Goal: Ask a question: Seek information or help from site administrators or community

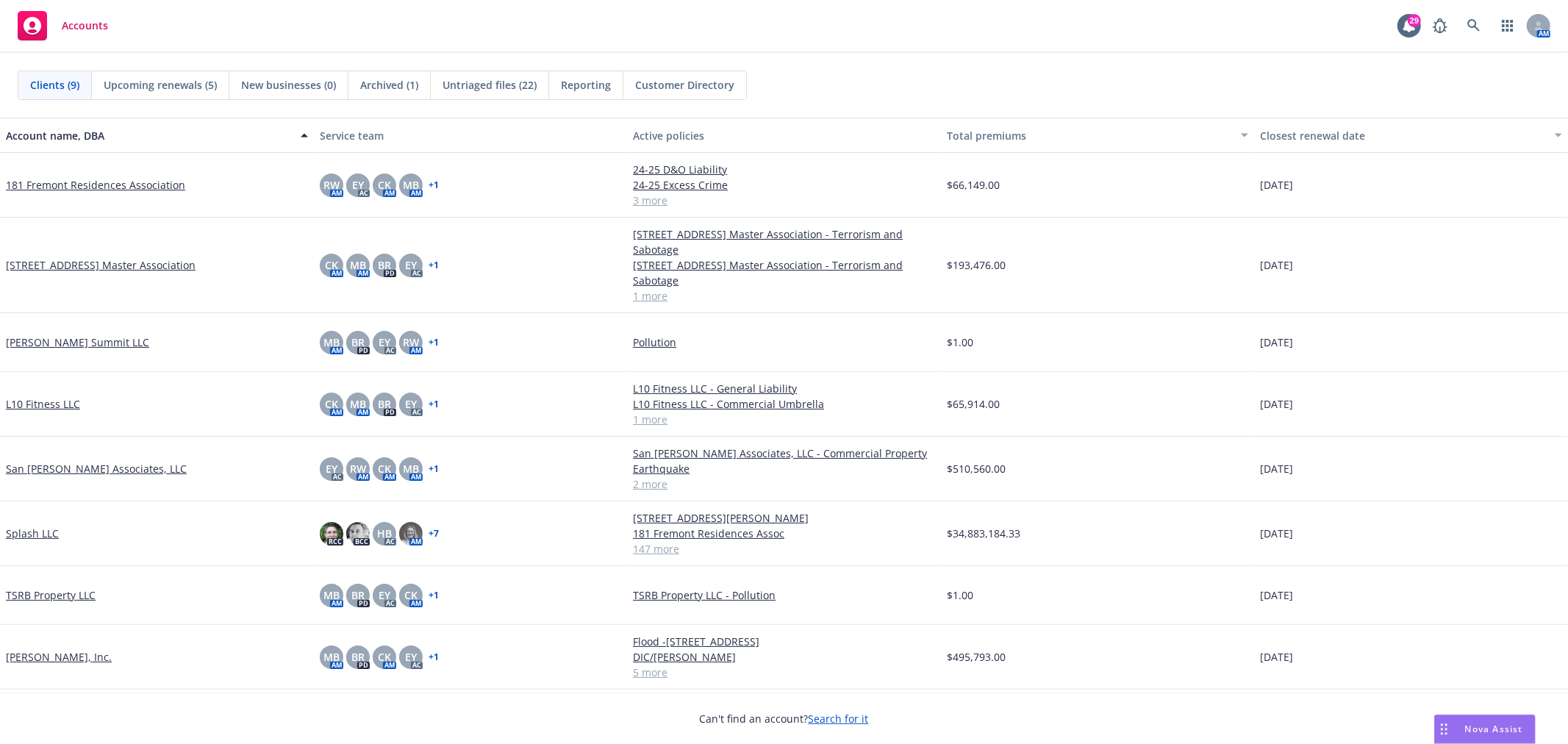
drag, startPoint x: 1489, startPoint y: 728, endPoint x: 1481, endPoint y: 725, distance: 8.5
click at [1487, 728] on span "Nova Assist" at bounding box center [1494, 728] width 58 height 13
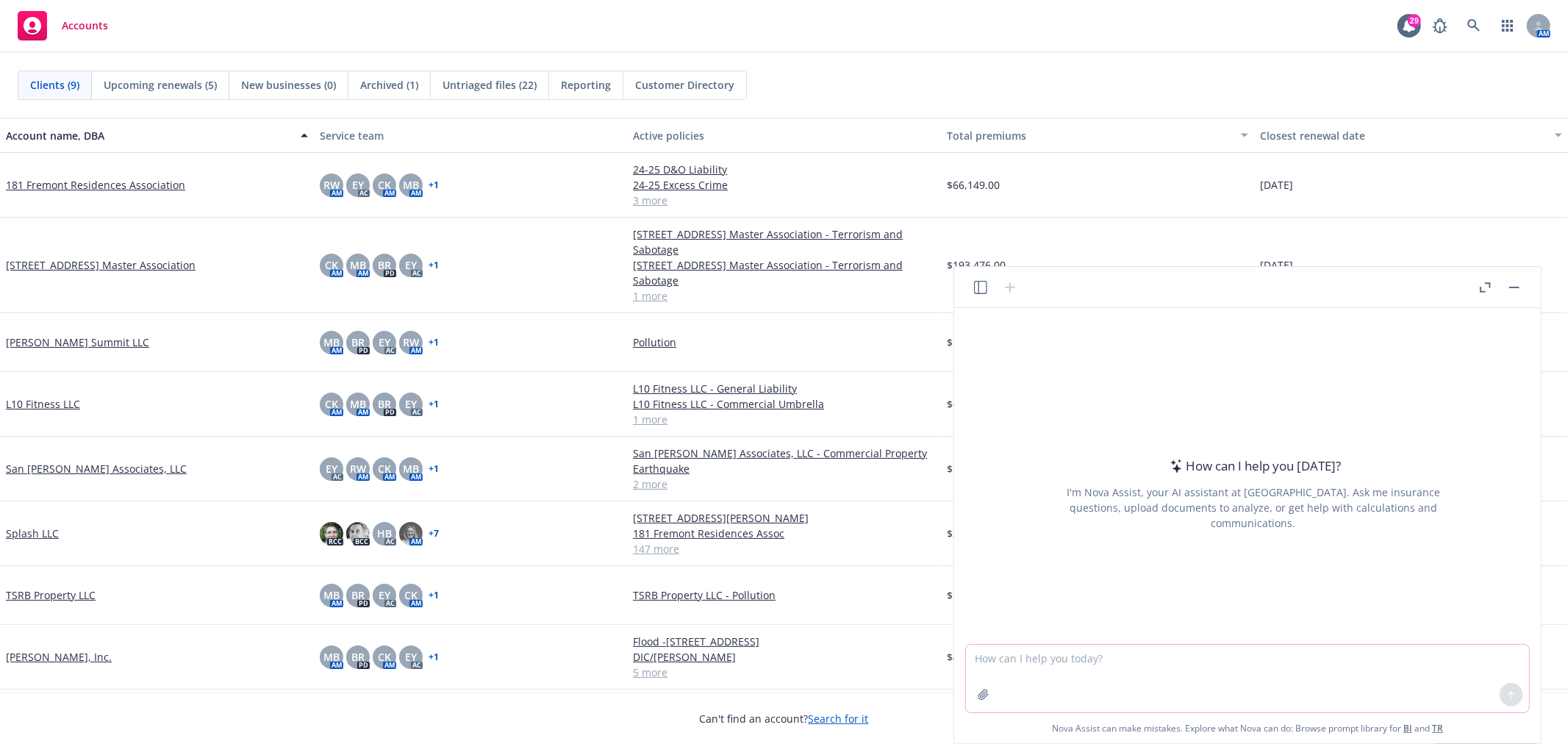
click at [1092, 660] on textarea at bounding box center [1248, 678] width 563 height 68
paste textarea "[US_STATE] Bay Insurance Company"
click at [1176, 673] on textarea "[US_STATE] Bay Insurance Company" at bounding box center [1248, 678] width 563 height 68
click at [972, 671] on textarea "[US_STATE] Bay Insurance Company" at bounding box center [1248, 678] width 563 height 68
click at [1212, 678] on textarea "is [US_STATE] Bay Insurance Company" at bounding box center [1248, 678] width 563 height 68
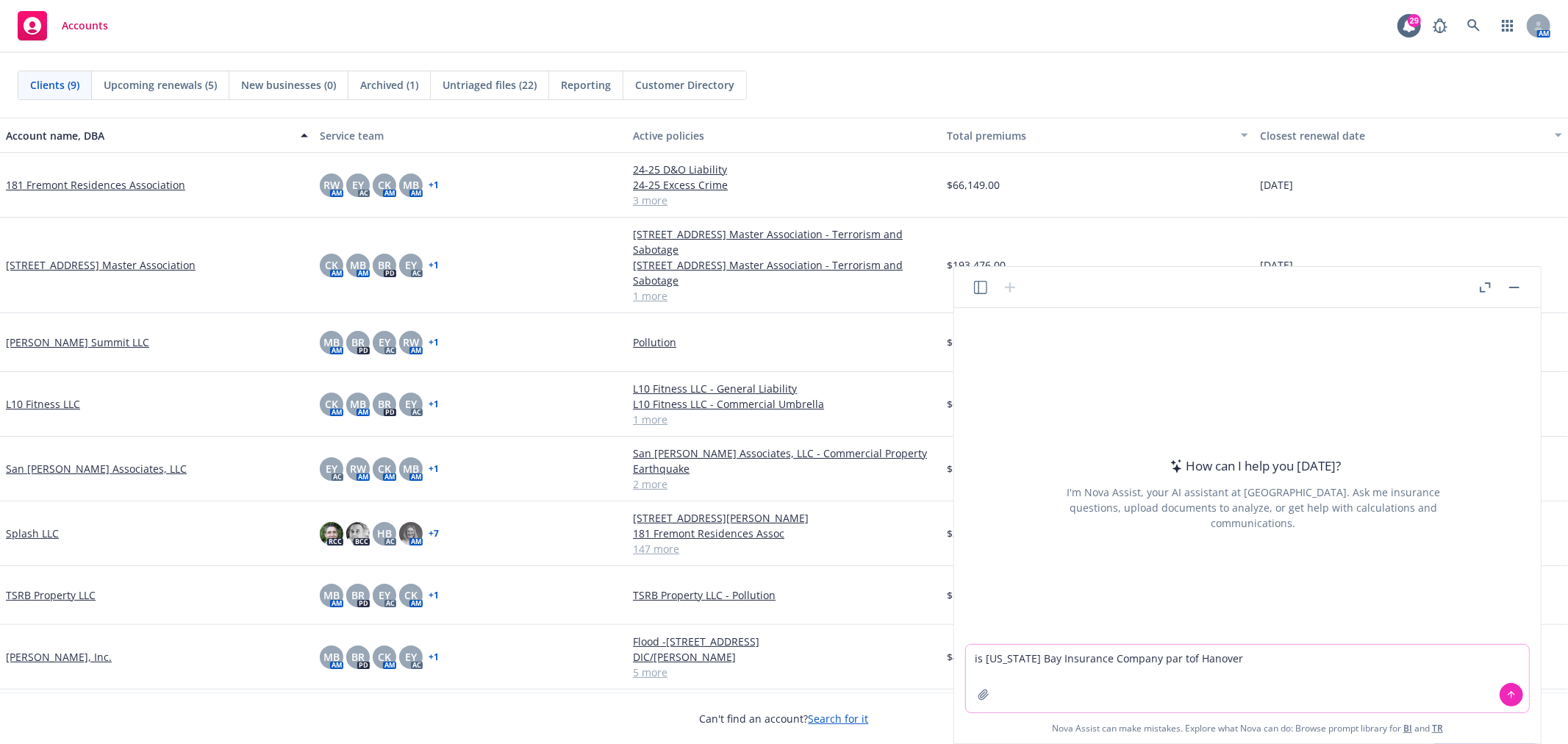
type textarea "is [US_STATE] Bay Insurance Company par tof Hanover?"
